Goal: Task Accomplishment & Management: Manage account settings

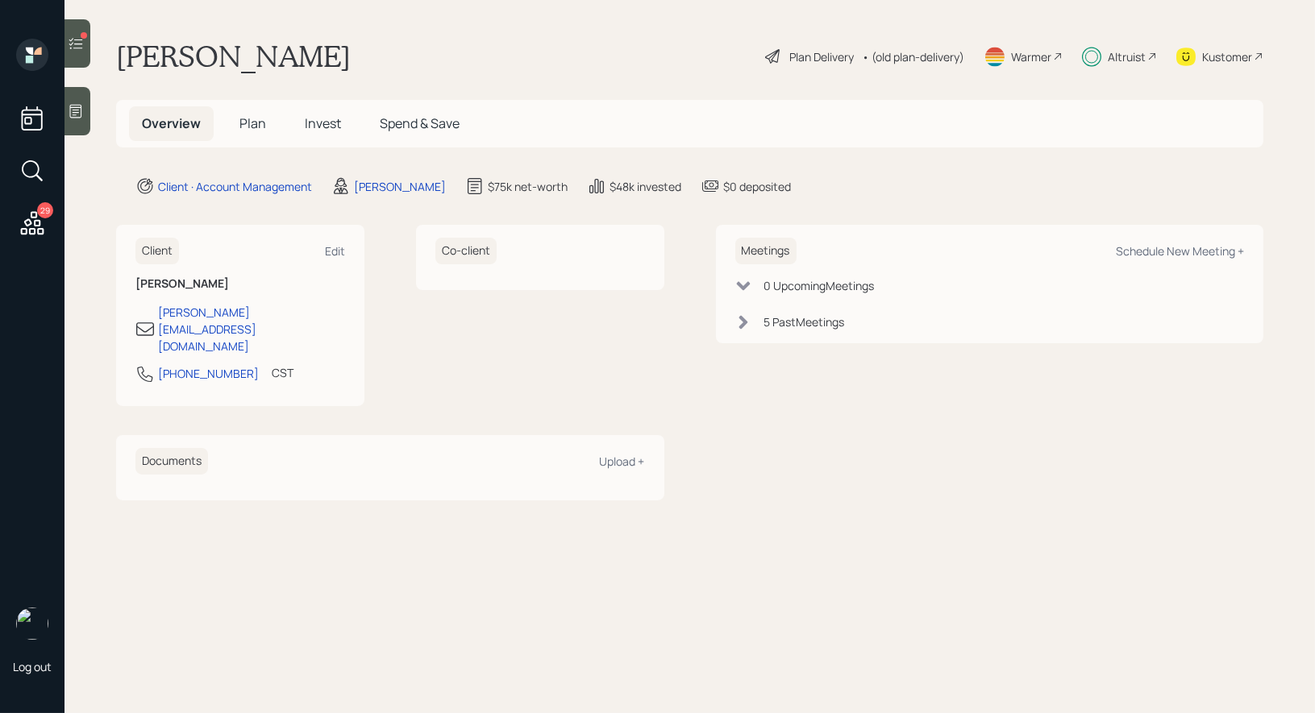
click at [324, 123] on span "Invest" at bounding box center [323, 123] width 36 height 18
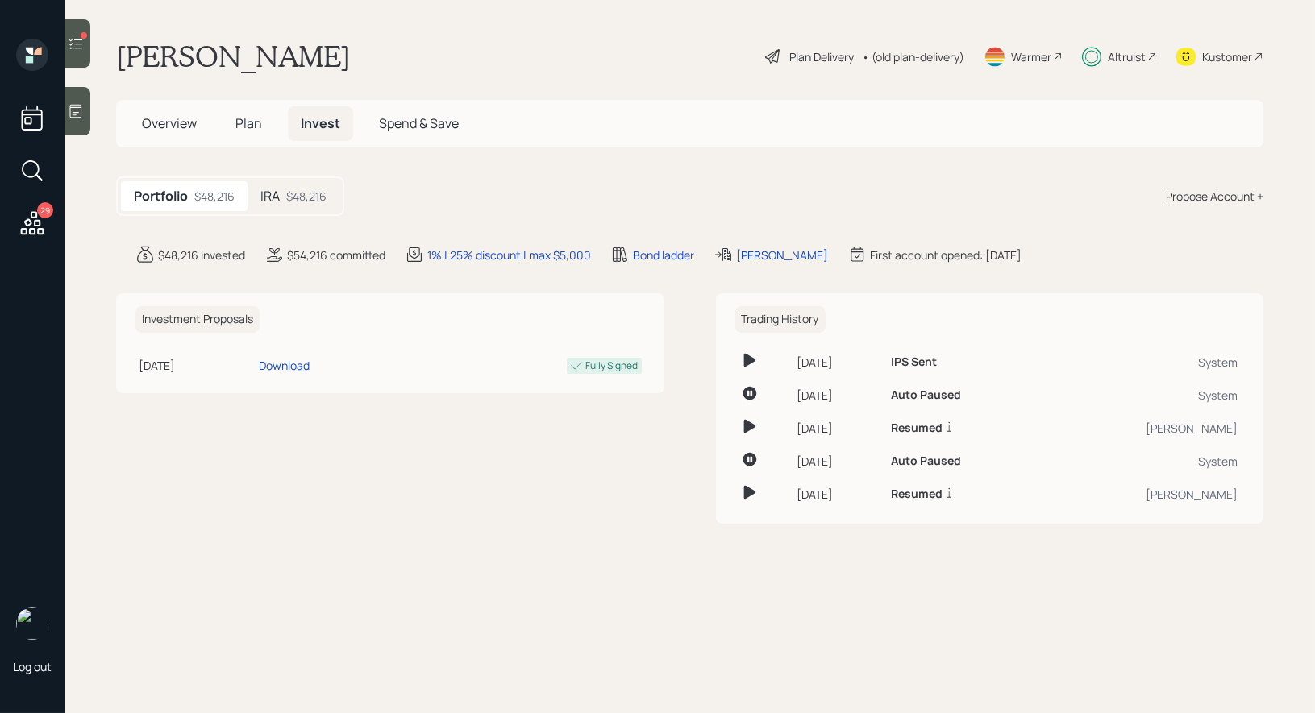
click at [294, 197] on div "$48,216" at bounding box center [306, 196] width 40 height 17
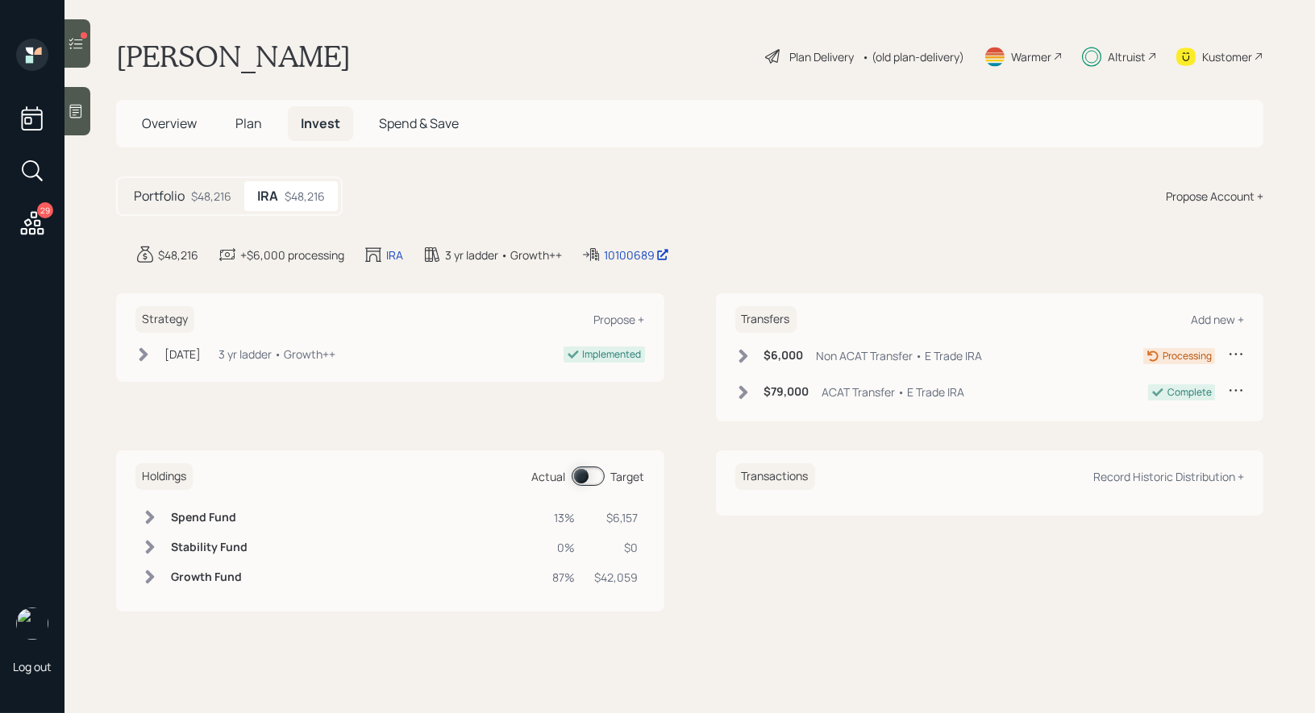
click at [158, 193] on h5 "Portfolio" at bounding box center [159, 196] width 51 height 15
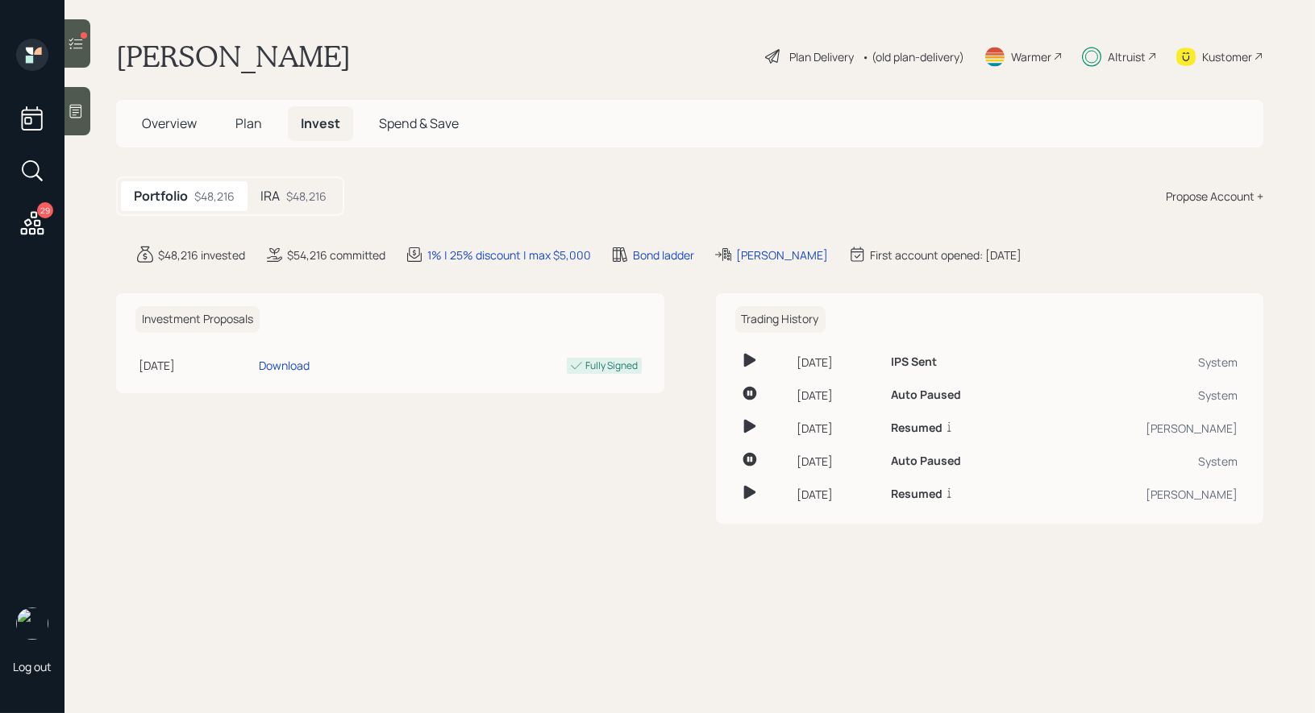
click at [83, 50] on icon at bounding box center [76, 43] width 16 height 16
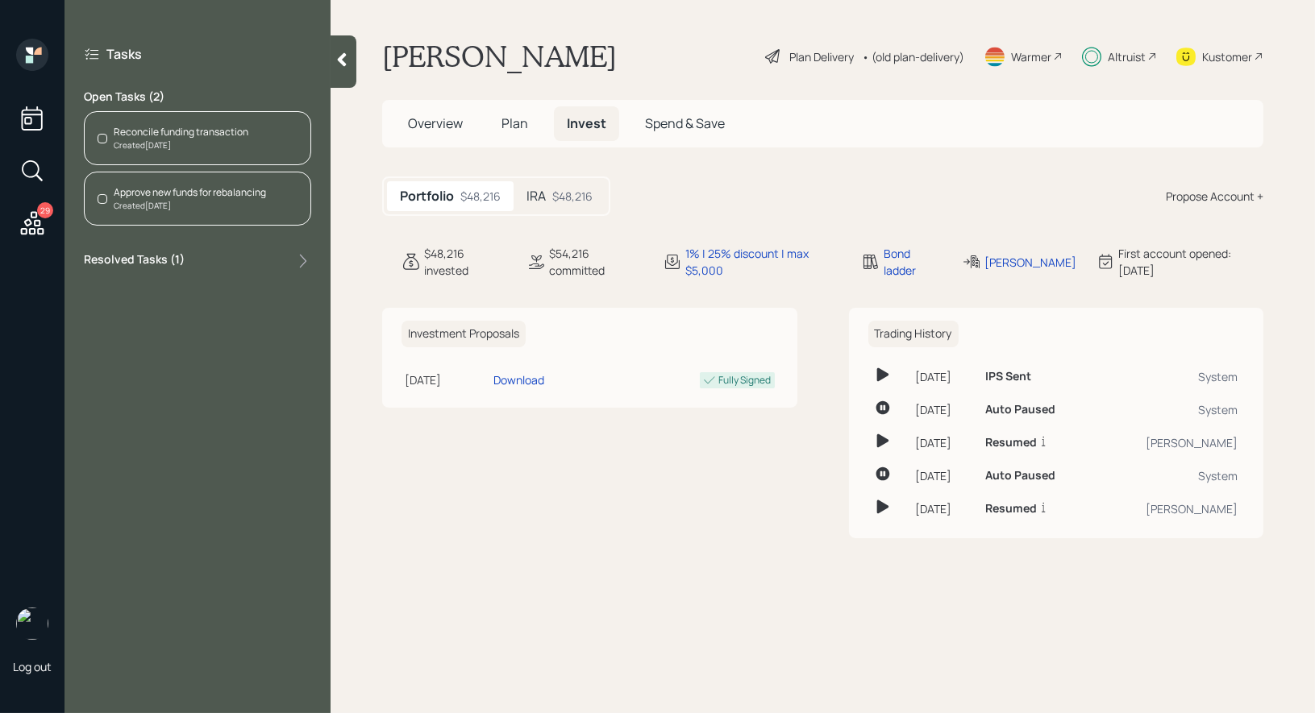
click at [160, 139] on div "Created Today" at bounding box center [181, 145] width 135 height 12
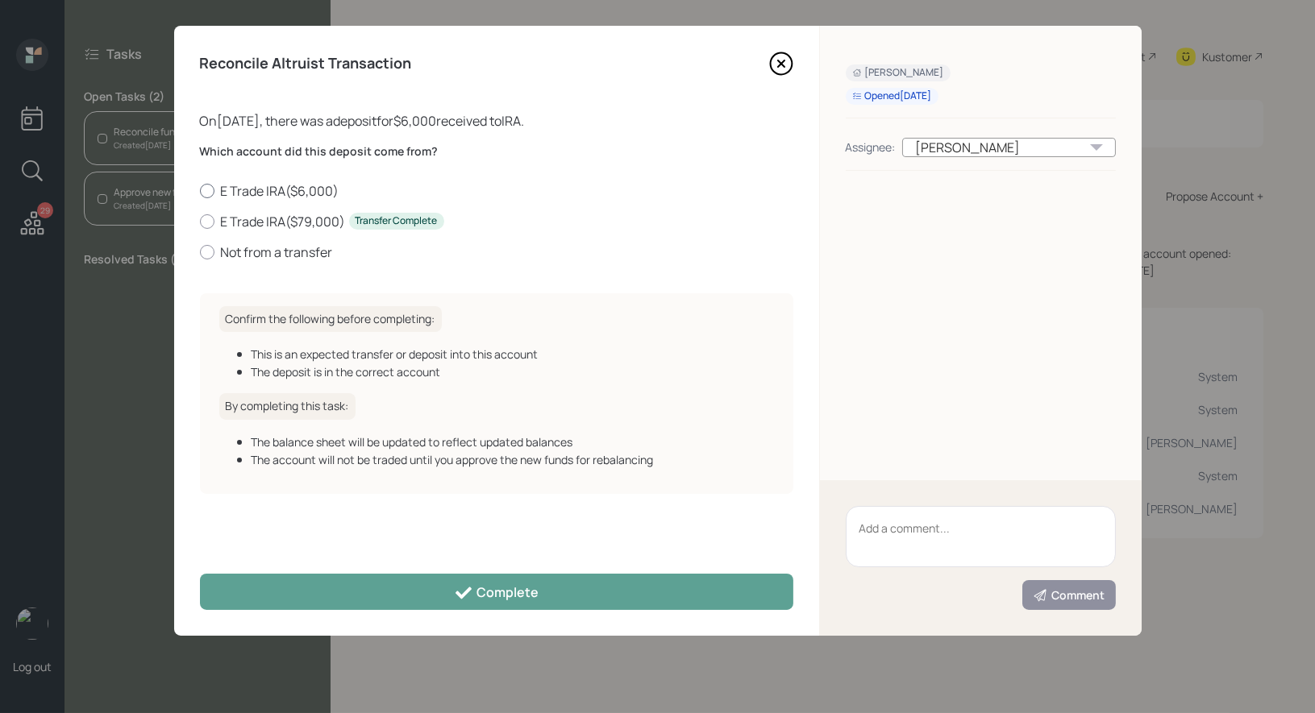
click at [208, 191] on div at bounding box center [207, 191] width 15 height 15
click at [200, 191] on input "E Trade IRA ( $6,000 )" at bounding box center [199, 190] width 1 height 1
radio input "true"
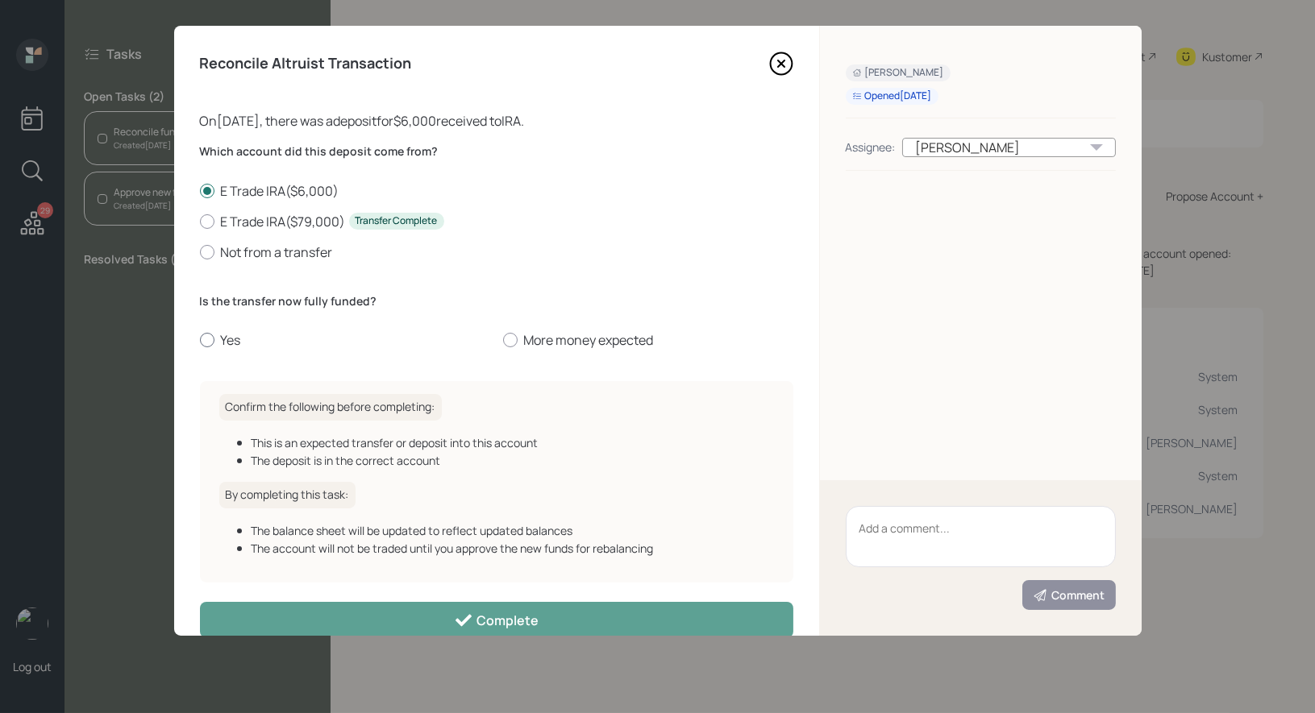
click at [204, 340] on div at bounding box center [207, 340] width 15 height 15
click at [200, 340] on input "Yes" at bounding box center [199, 340] width 1 height 1
radio input "true"
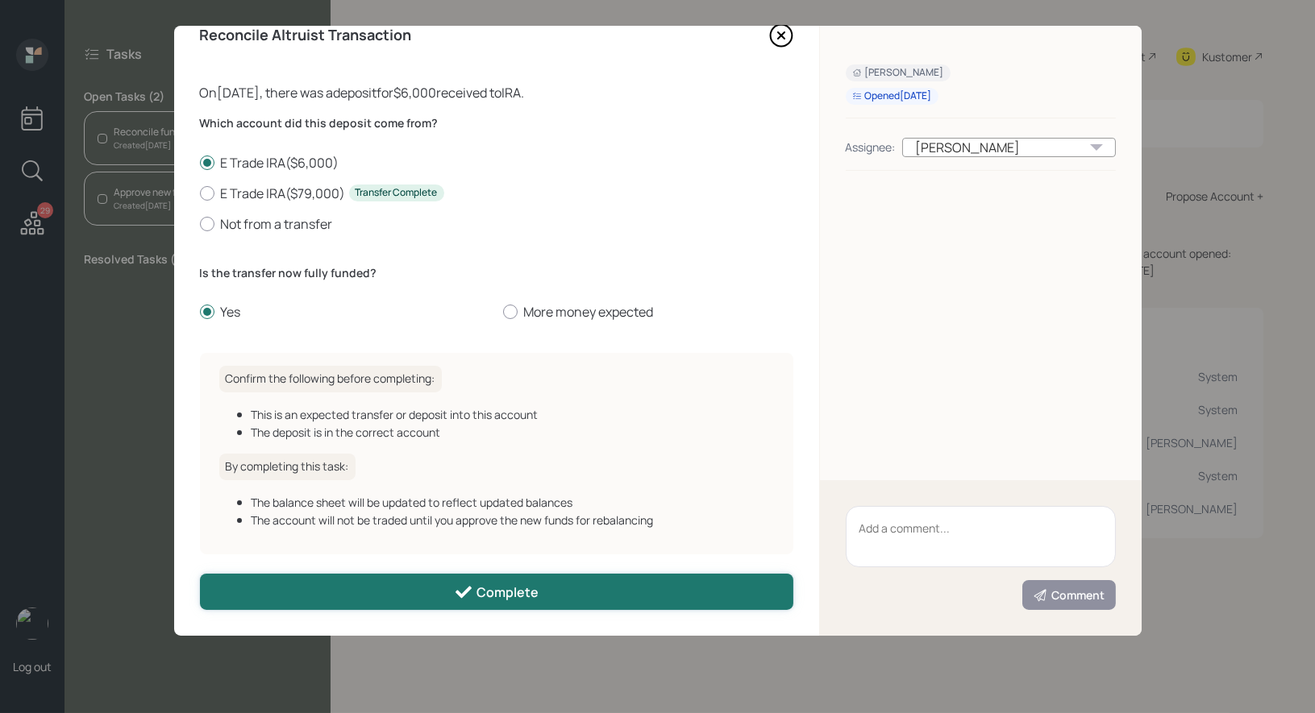
click at [316, 589] on button "Complete" at bounding box center [496, 592] width 593 height 36
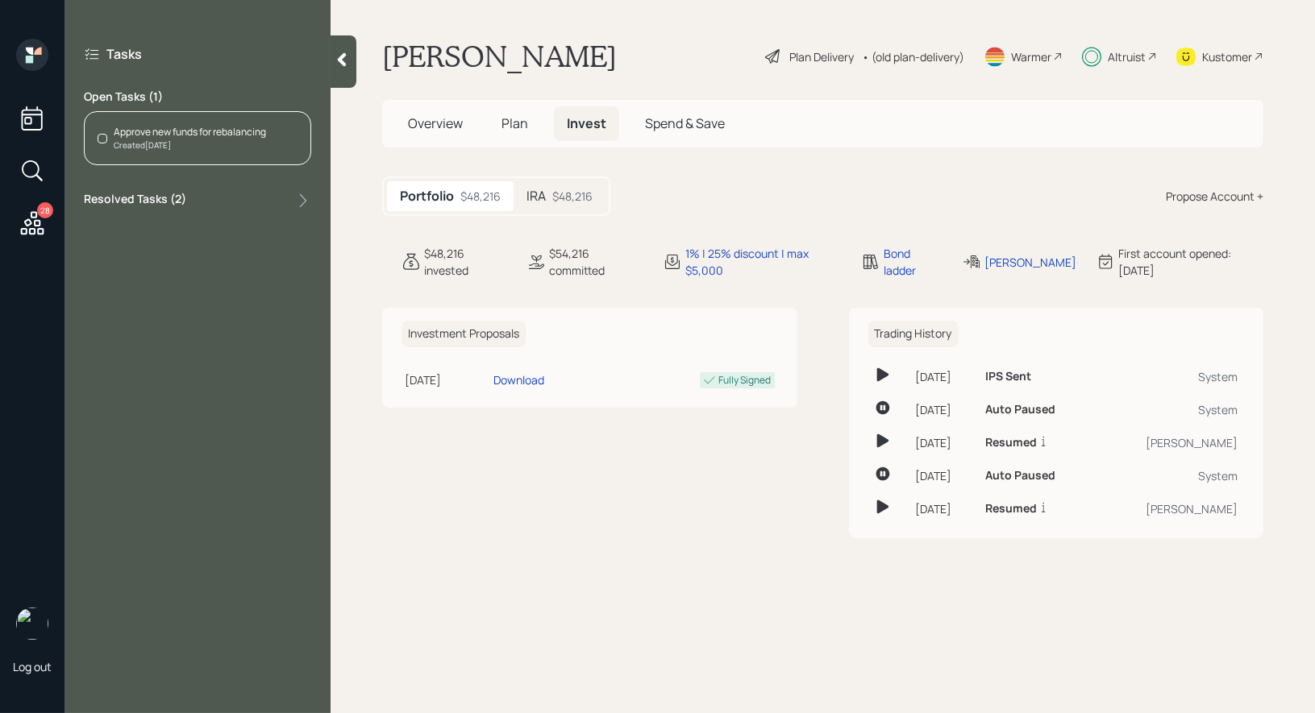
click at [192, 139] on div "Created Today" at bounding box center [190, 145] width 152 height 12
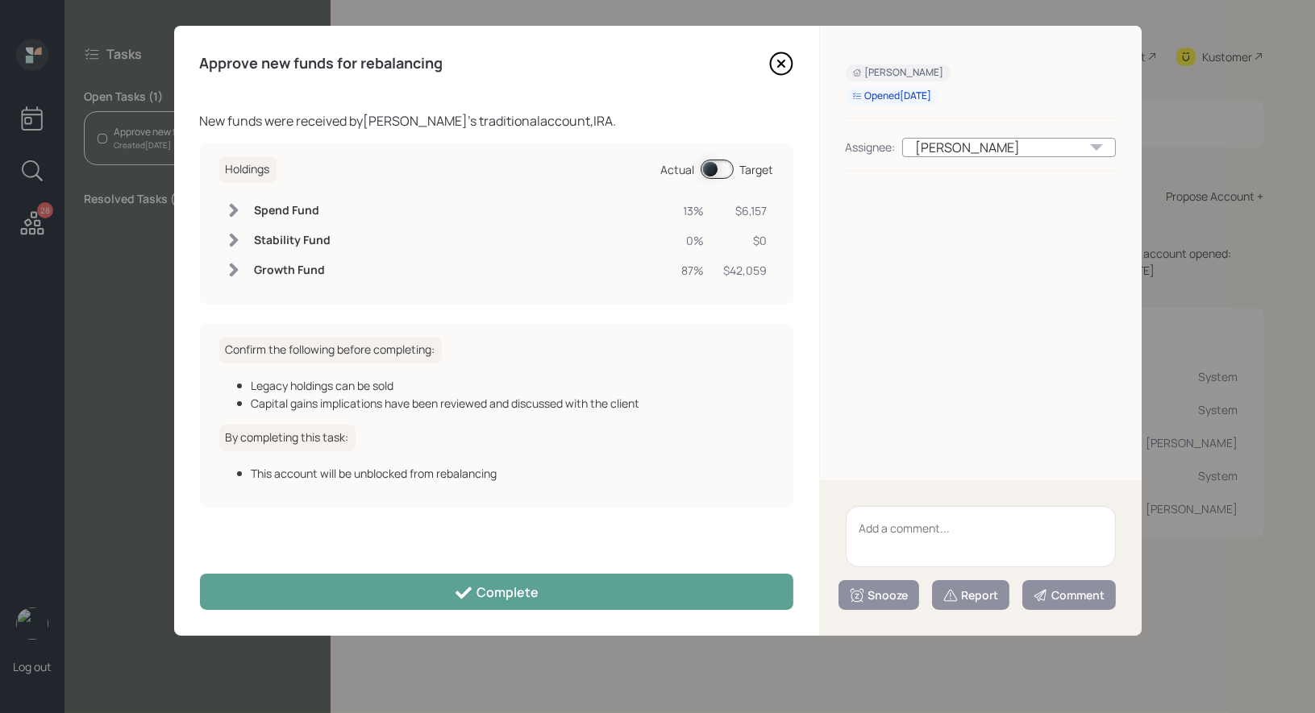
click at [703, 169] on span at bounding box center [717, 169] width 33 height 19
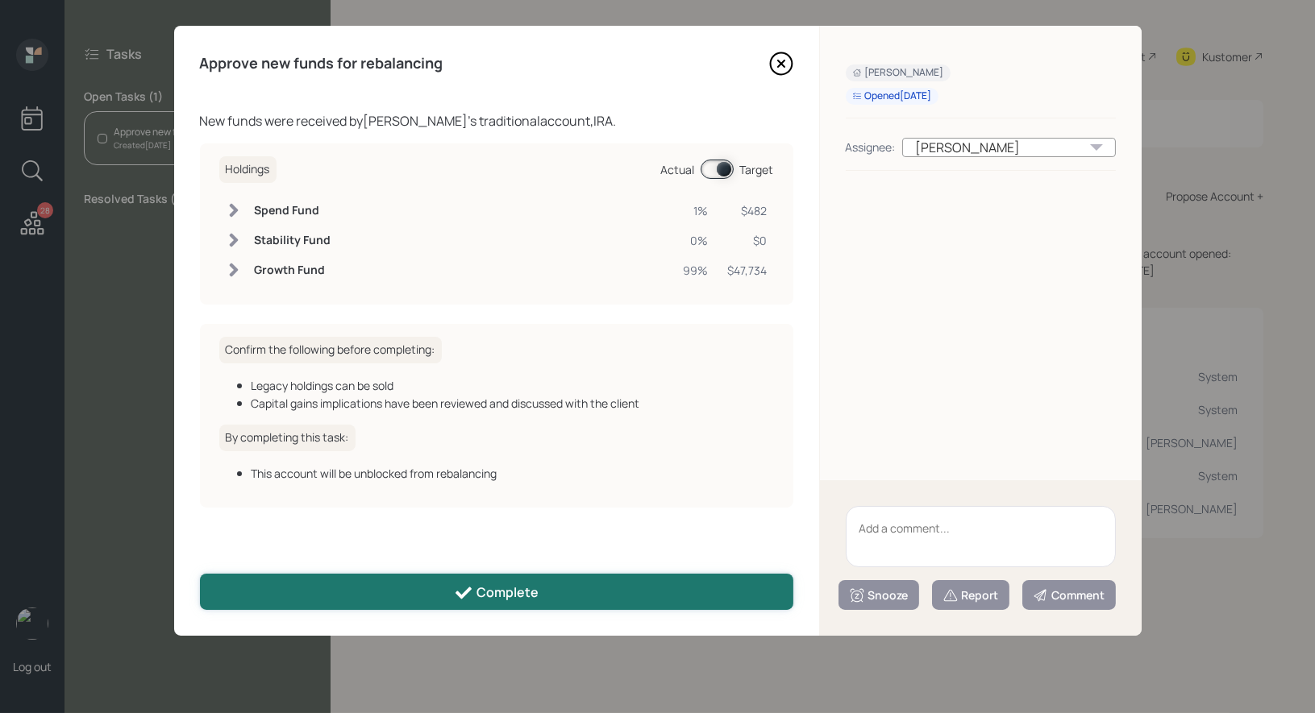
click at [568, 592] on button "Complete" at bounding box center [496, 592] width 593 height 36
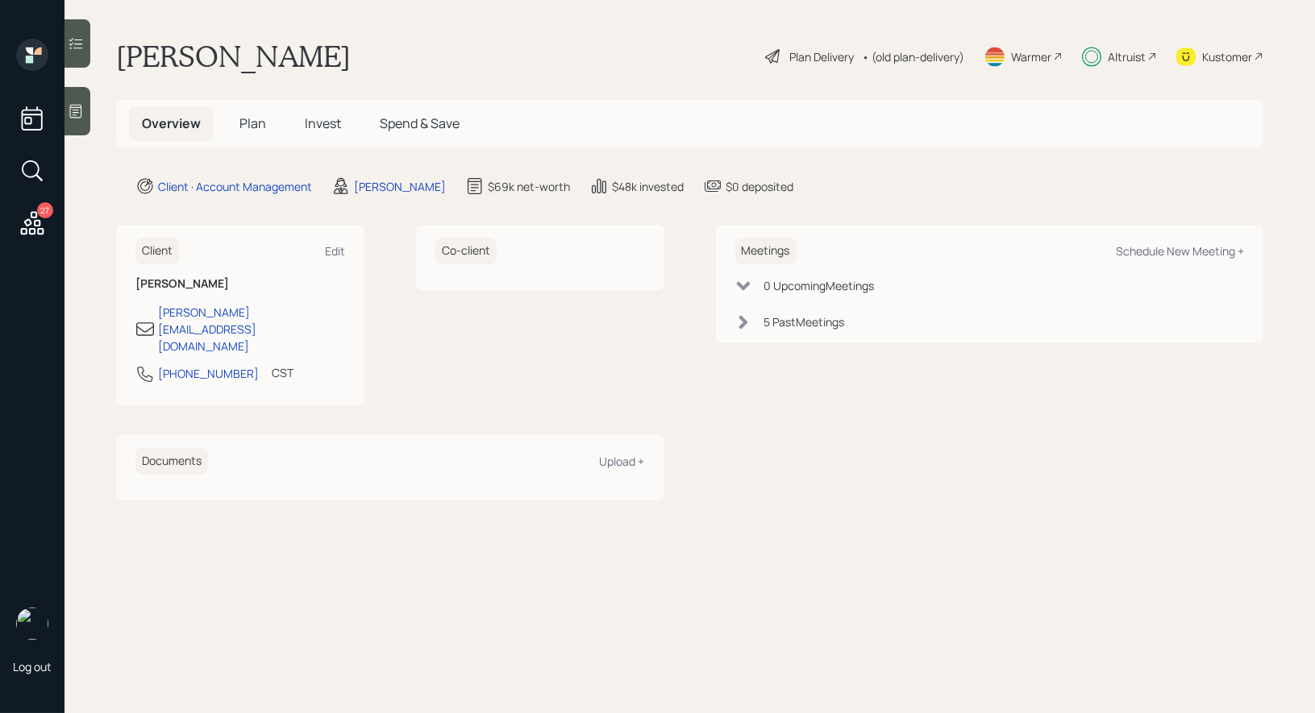
click at [1236, 48] on div "Kustomer" at bounding box center [1227, 56] width 50 height 17
